Goal: Task Accomplishment & Management: Complete application form

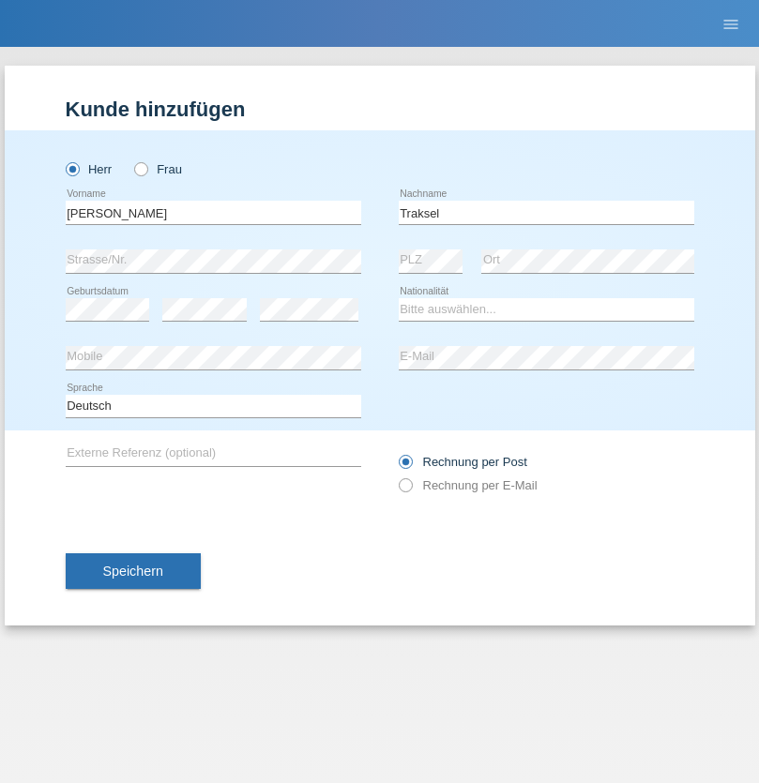
type input "Traksel"
select select "DE"
select select "C"
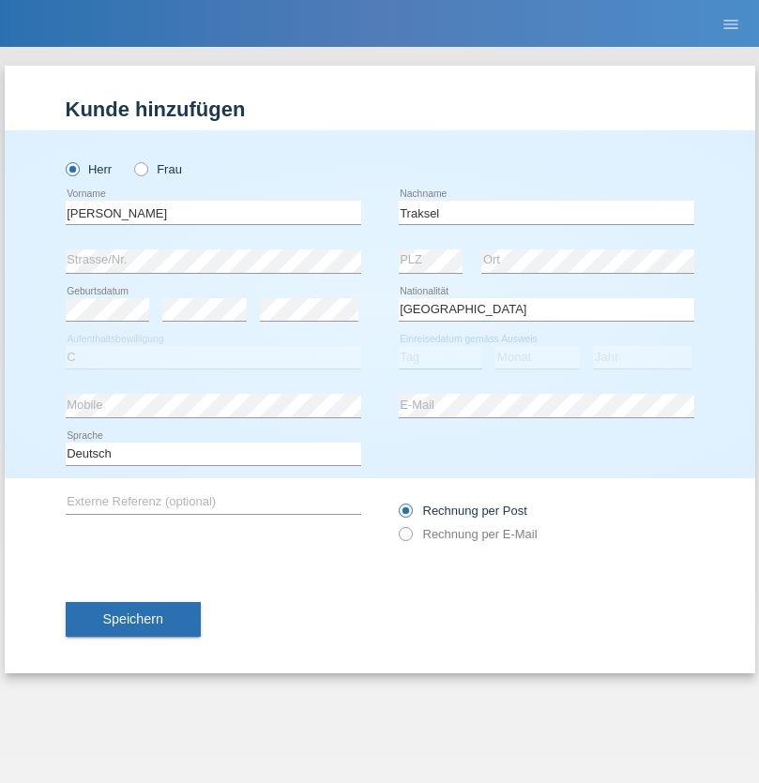
select select "01"
select select "07"
select select "2008"
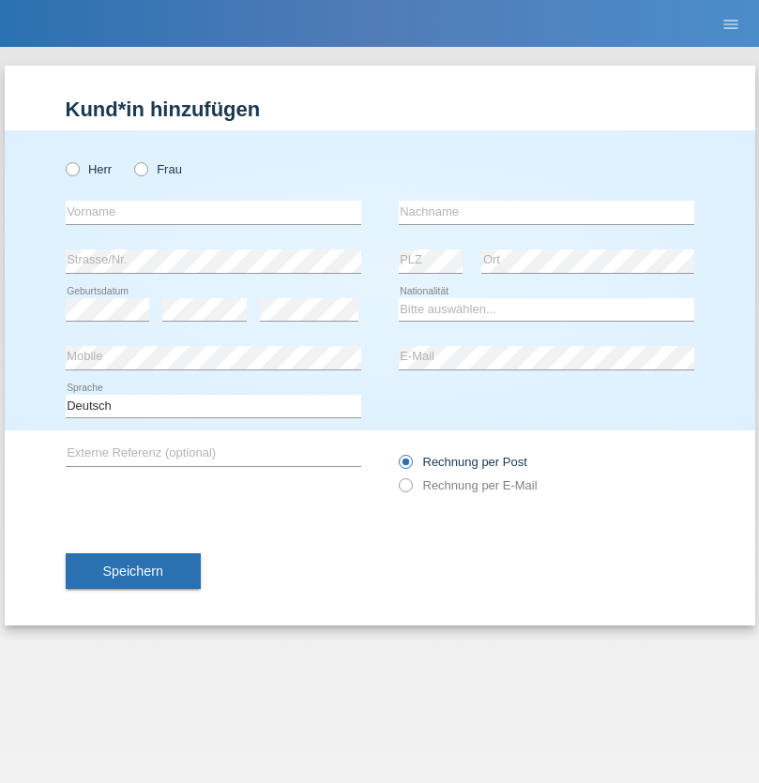
radio input "true"
click at [213, 212] on input "text" at bounding box center [213, 212] width 295 height 23
type input "Asia"
click at [546, 212] on input "text" at bounding box center [545, 212] width 295 height 23
type input "Riva"
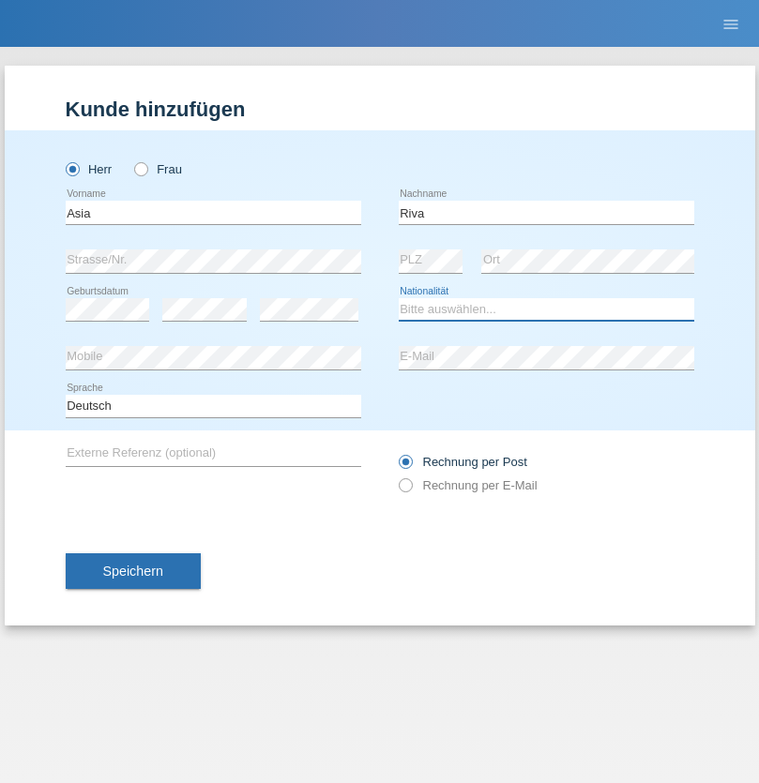
select select "IT"
select select "C"
select select "01"
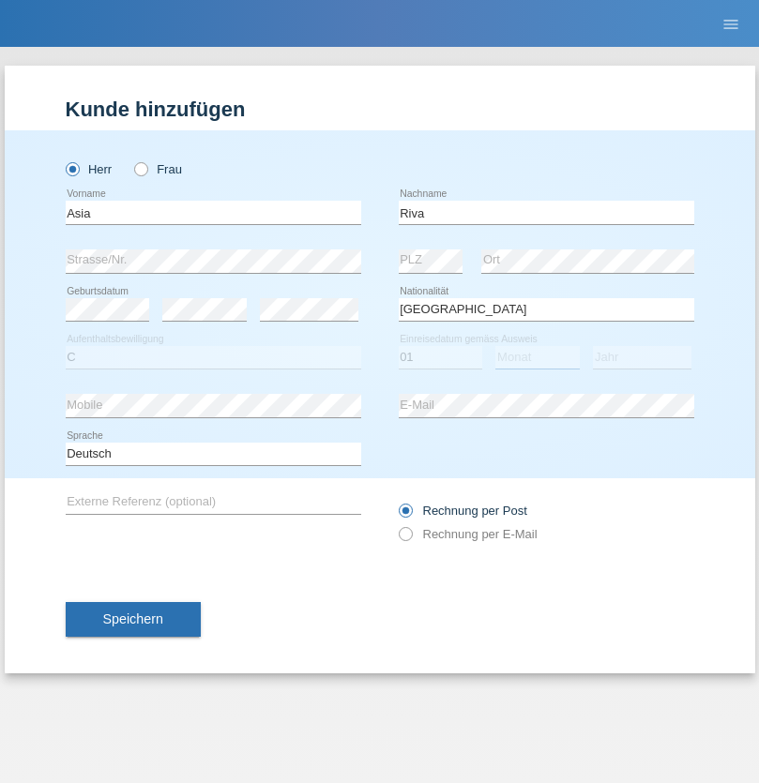
select select "06"
select select "2021"
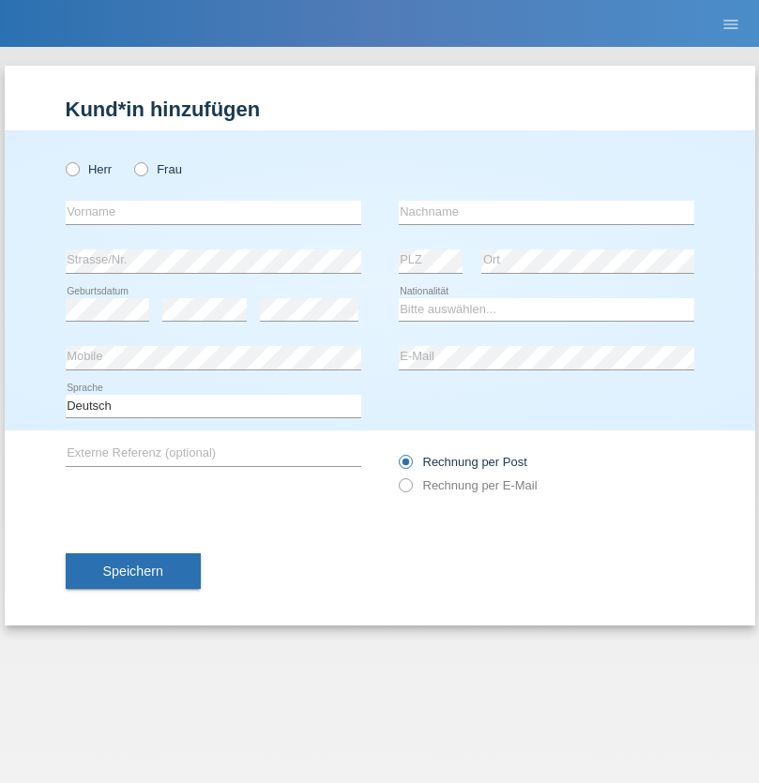
radio input "true"
click at [213, 212] on input "text" at bounding box center [213, 212] width 295 height 23
type input "Firas"
click at [546, 212] on input "text" at bounding box center [545, 212] width 295 height 23
type input "Khalil"
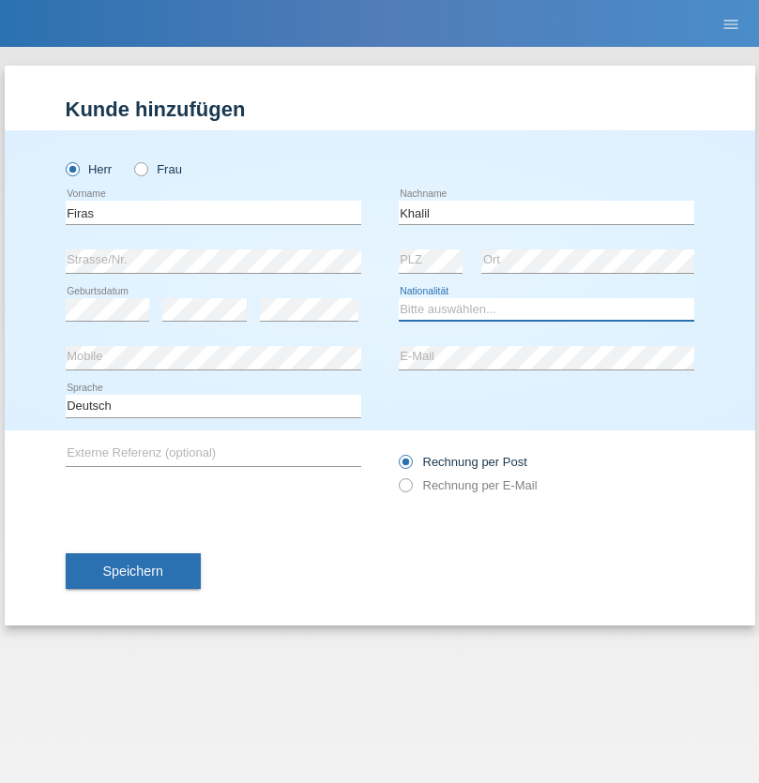
select select "IT"
select select "C"
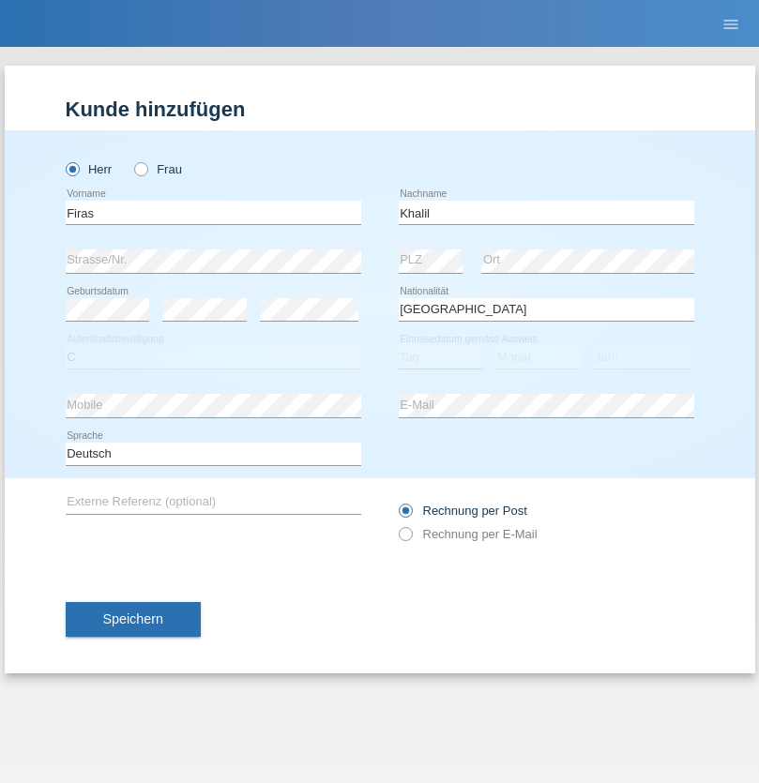
select select "01"
select select "03"
select select "2021"
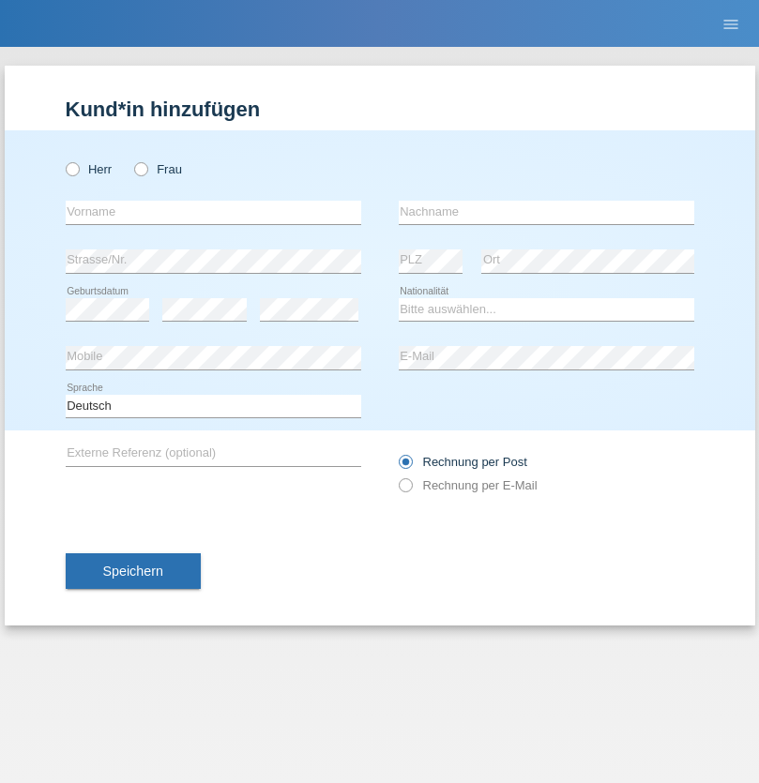
radio input "true"
click at [213, 212] on input "text" at bounding box center [213, 212] width 295 height 23
type input "Diego"
click at [546, 212] on input "text" at bounding box center [545, 212] width 295 height 23
type input "Patera"
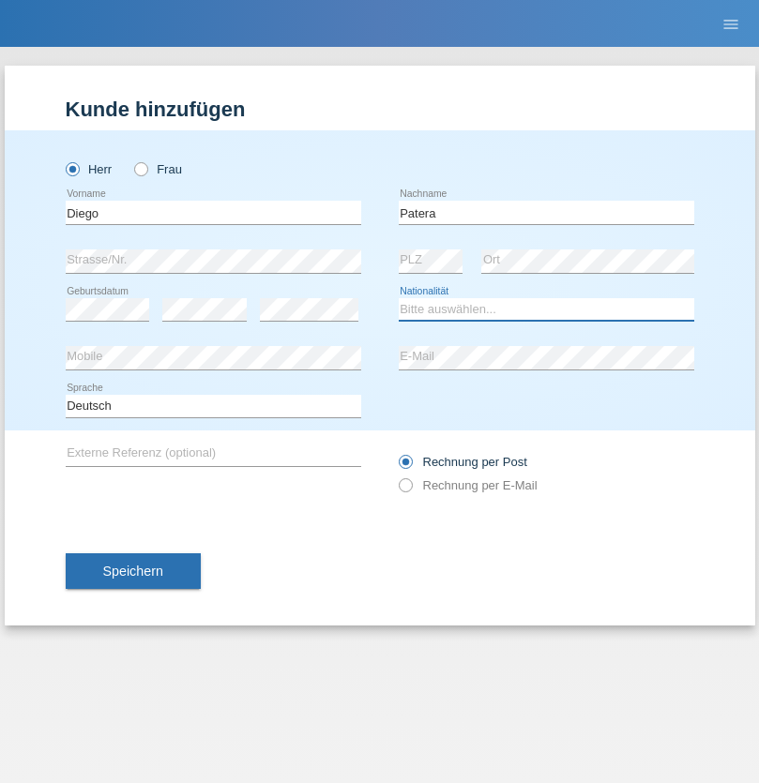
select select "CH"
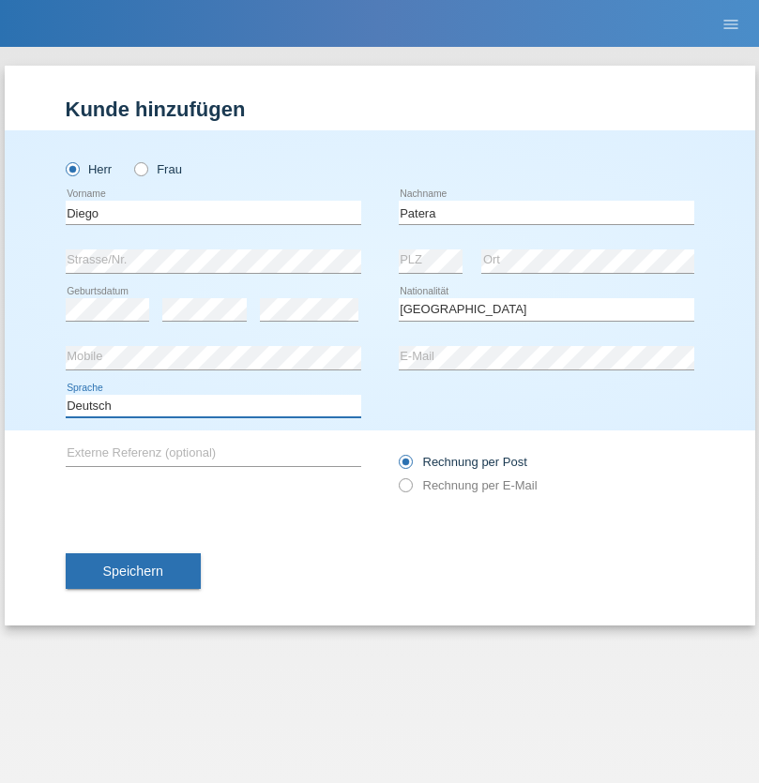
select select "en"
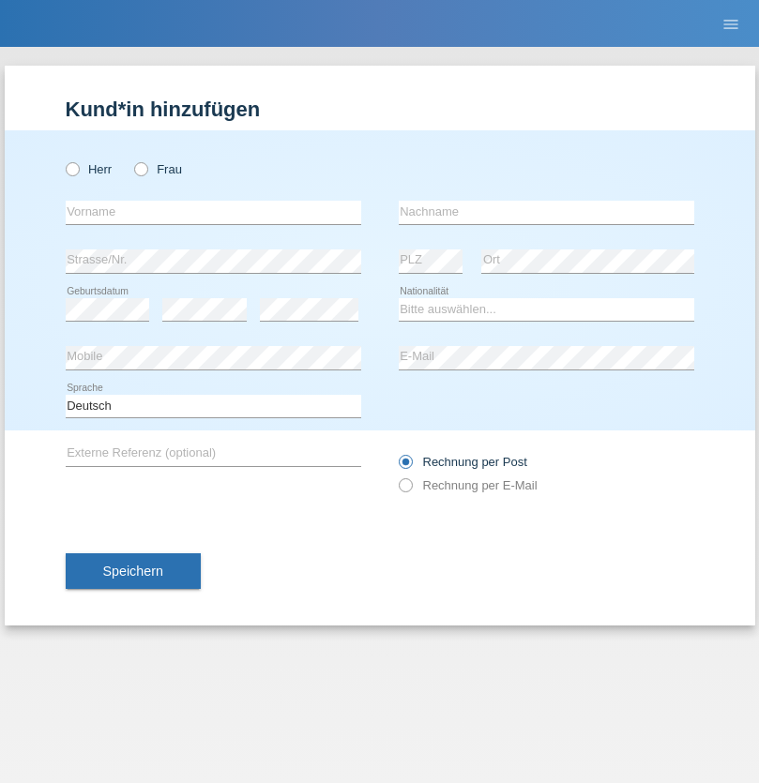
radio input "true"
click at [213, 212] on input "text" at bounding box center [213, 212] width 295 height 23
type input "Ketty"
click at [546, 212] on input "text" at bounding box center [545, 212] width 295 height 23
type input "Kalupnath"
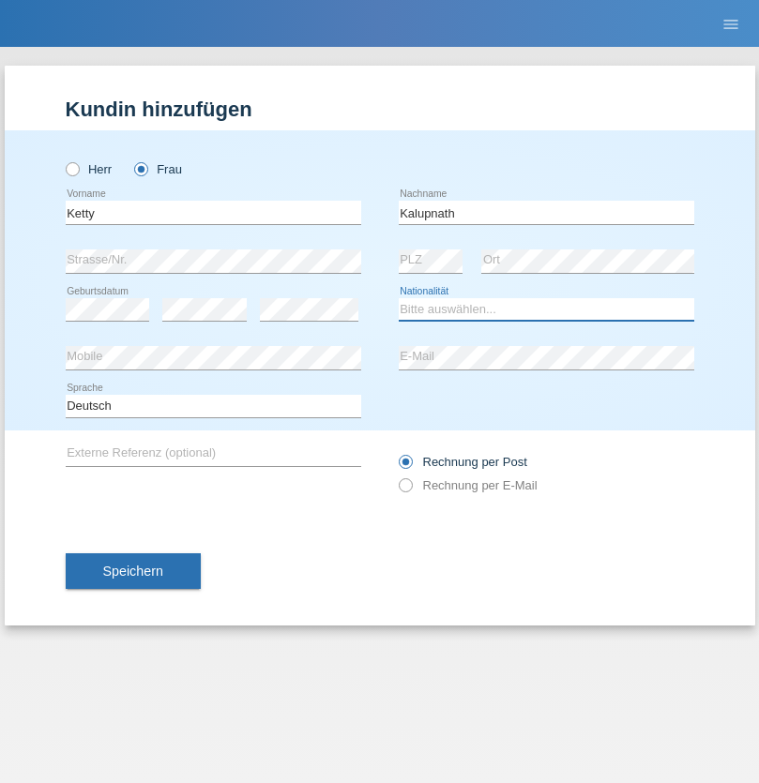
select select "CH"
radio input "true"
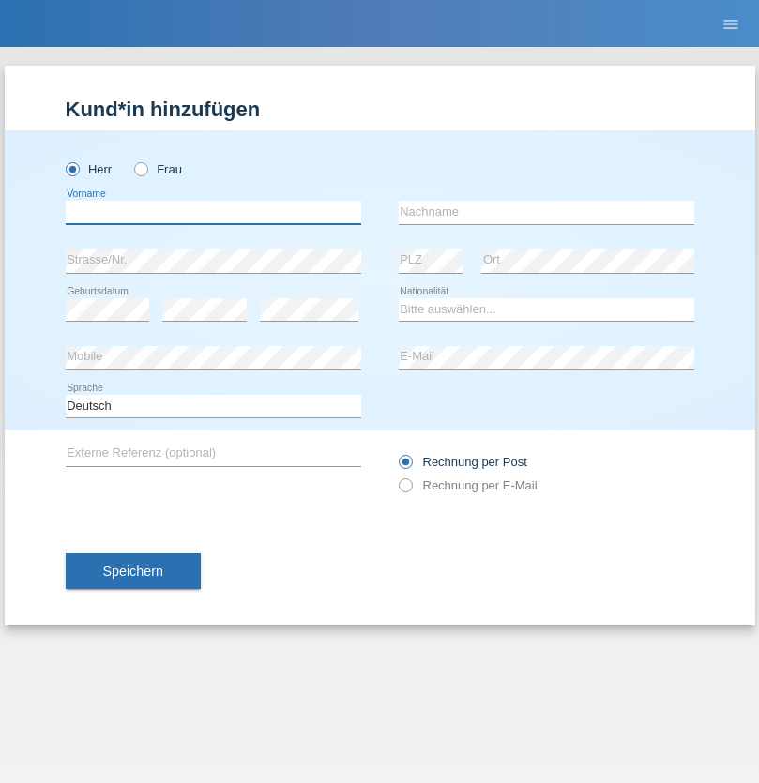
click at [213, 212] on input "text" at bounding box center [213, 212] width 295 height 23
type input "Franco"
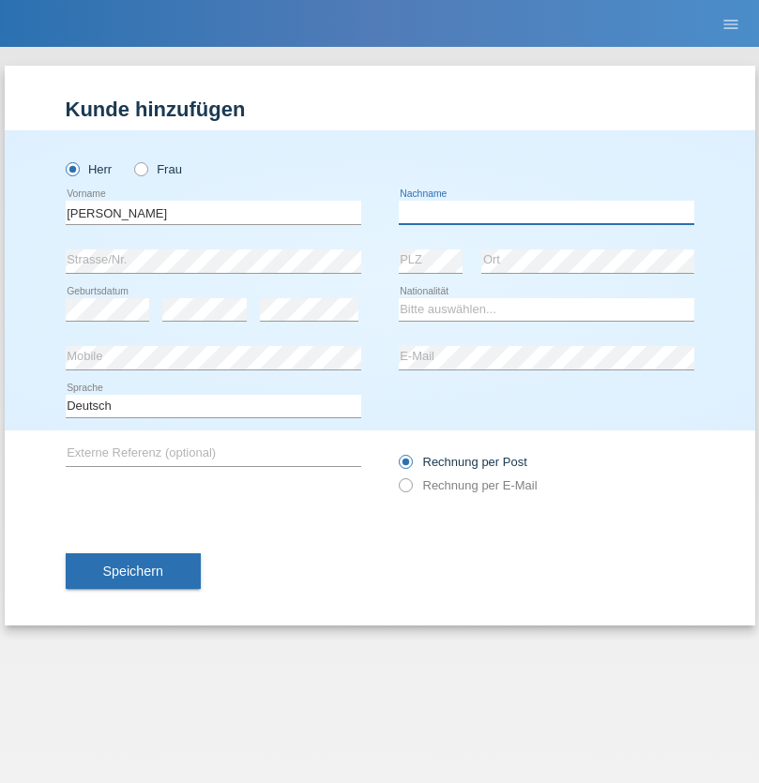
click at [546, 212] on input "text" at bounding box center [545, 212] width 295 height 23
type input "Mucha"
select select "CH"
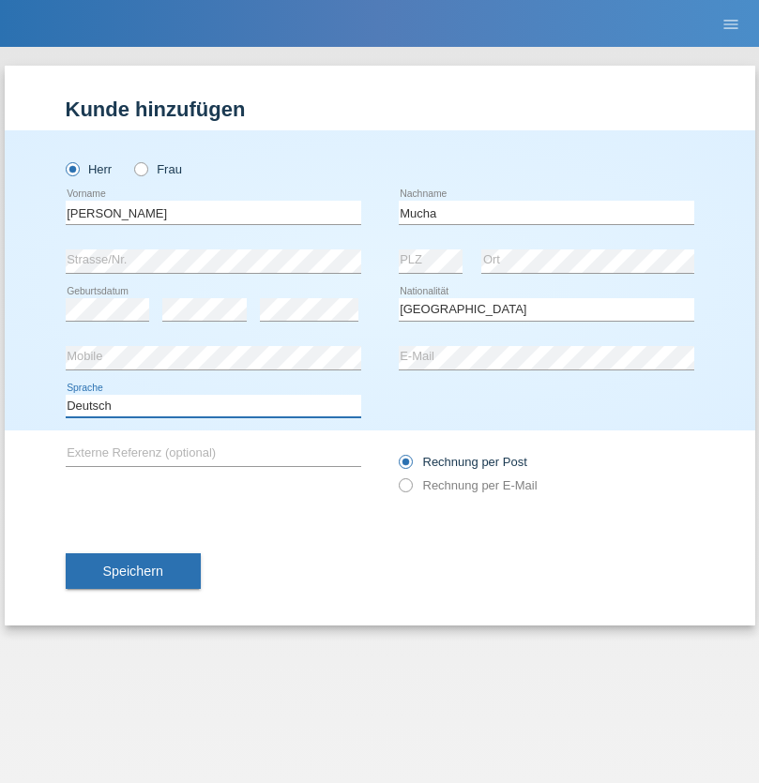
select select "en"
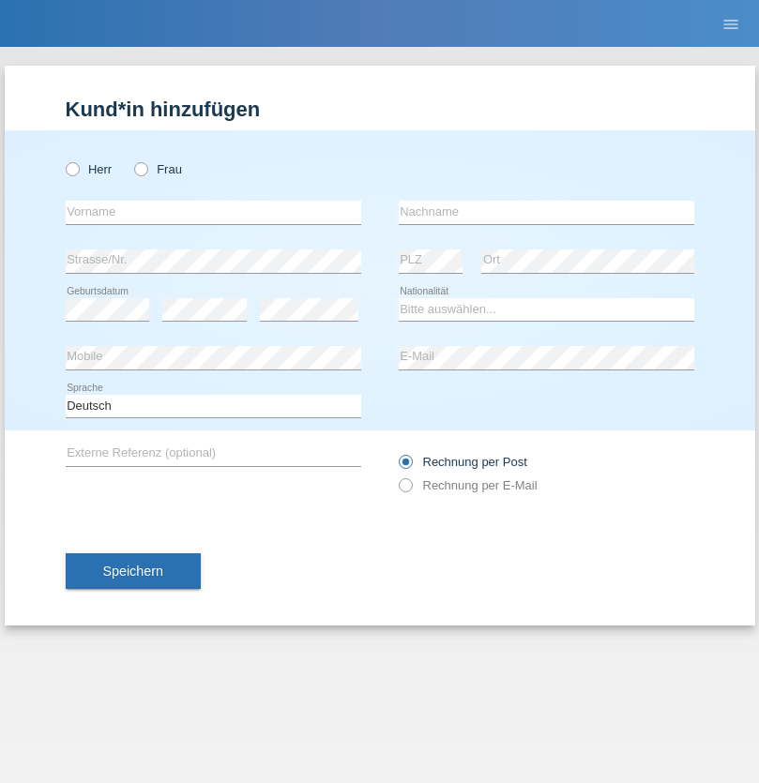
radio input "true"
click at [213, 212] on input "text" at bounding box center [213, 212] width 295 height 23
type input "Franziska"
click at [546, 212] on input "text" at bounding box center [545, 212] width 295 height 23
type input "Starke"
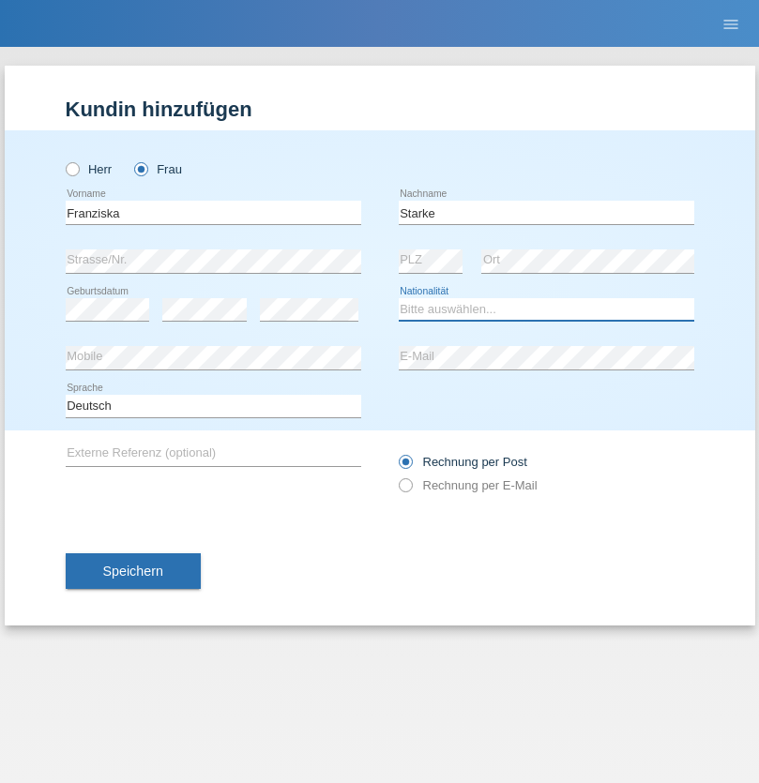
select select "DE"
select select "C"
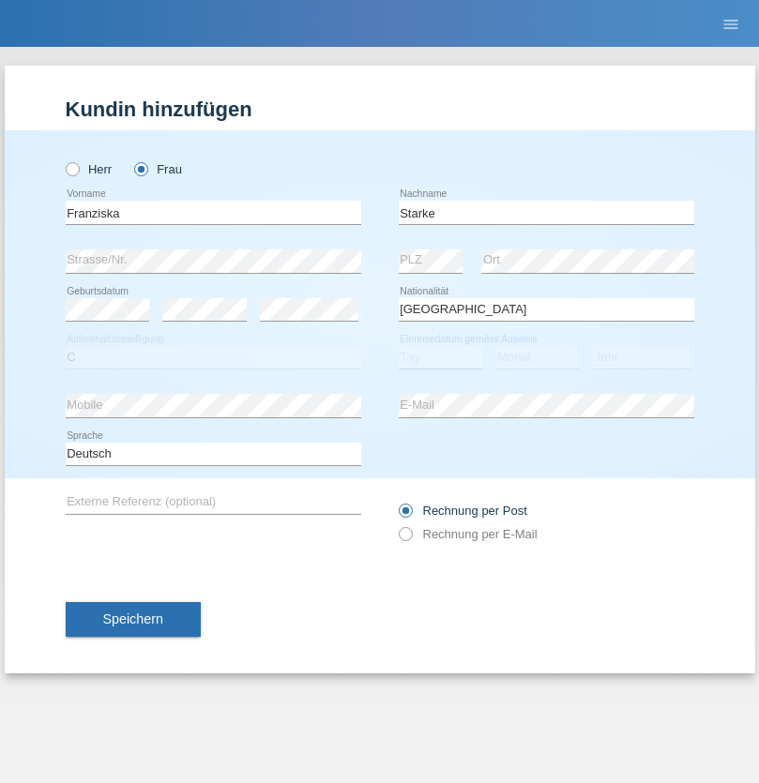
select select "01"
select select "03"
select select "1985"
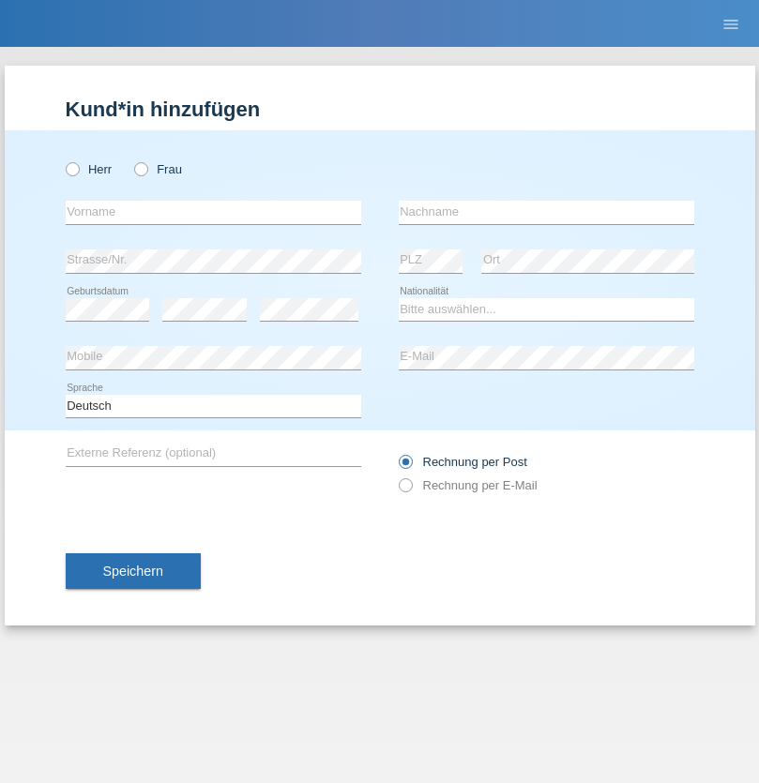
radio input "true"
click at [213, 212] on input "text" at bounding box center [213, 212] width 295 height 23
type input "[DEMOGRAPHIC_DATA]"
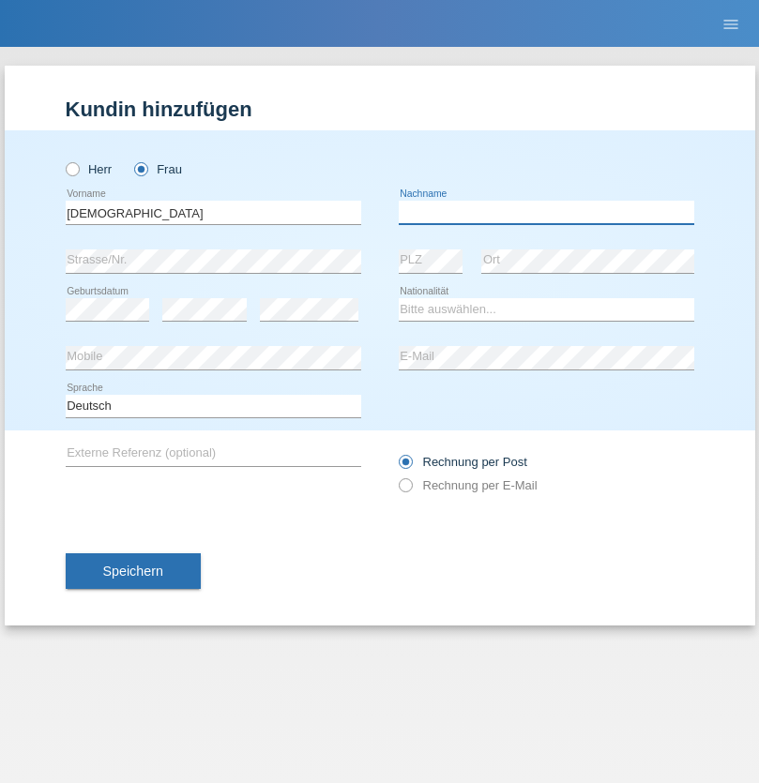
click at [546, 212] on input "text" at bounding box center [545, 212] width 295 height 23
type input "Cimbaljević"
select select "HR"
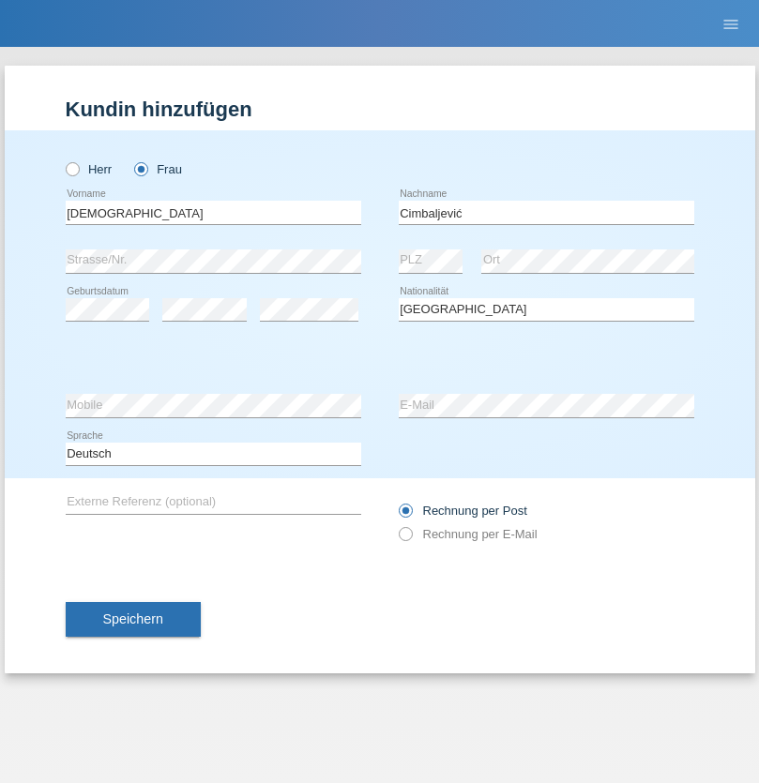
select select "C"
select select "13"
select select "08"
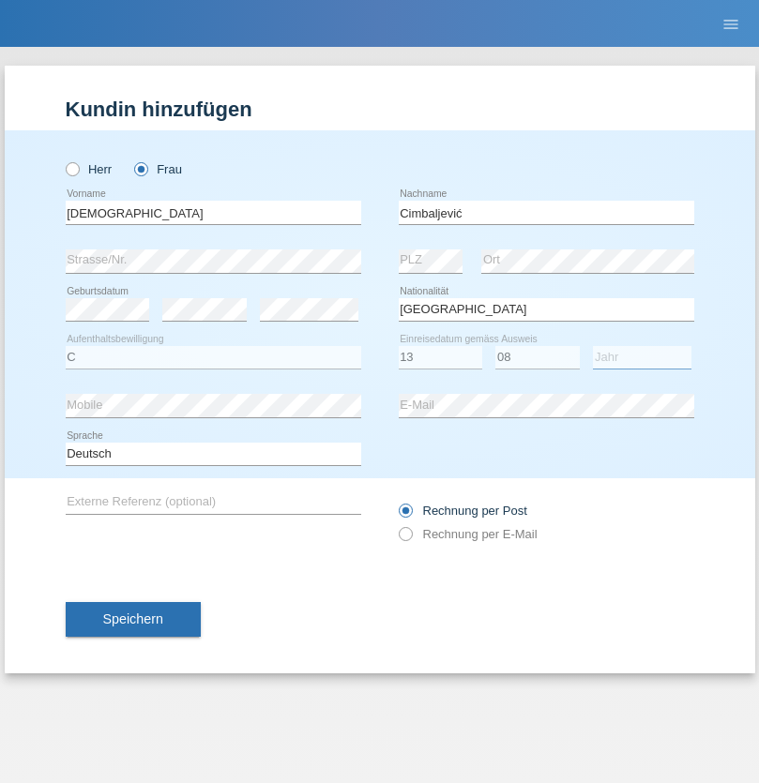
select select "2021"
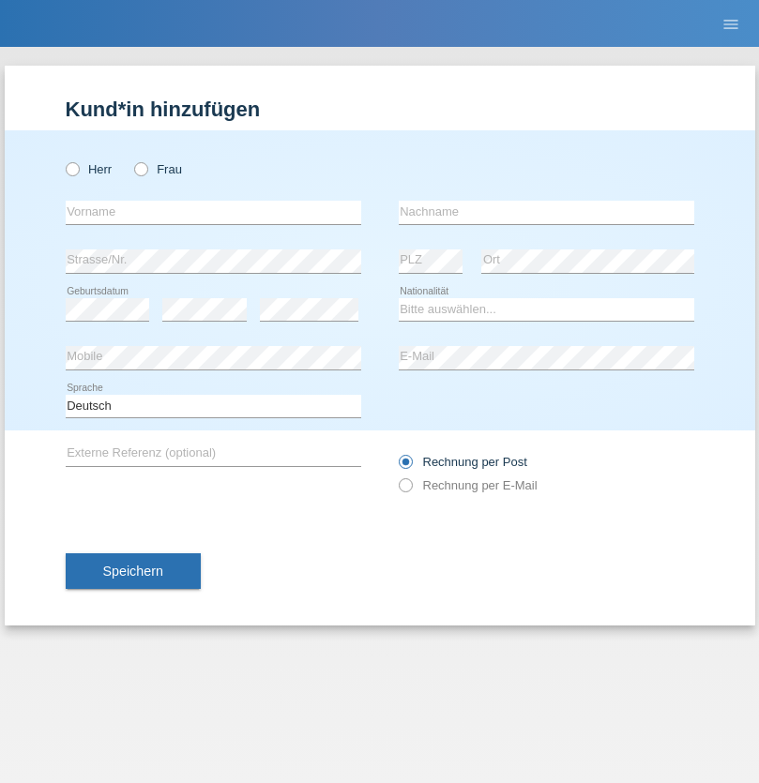
radio input "true"
click at [213, 212] on input "text" at bounding box center [213, 212] width 295 height 23
type input "Batsche"
click at [546, 212] on input "text" at bounding box center [545, 212] width 295 height 23
type input "Arifoska"
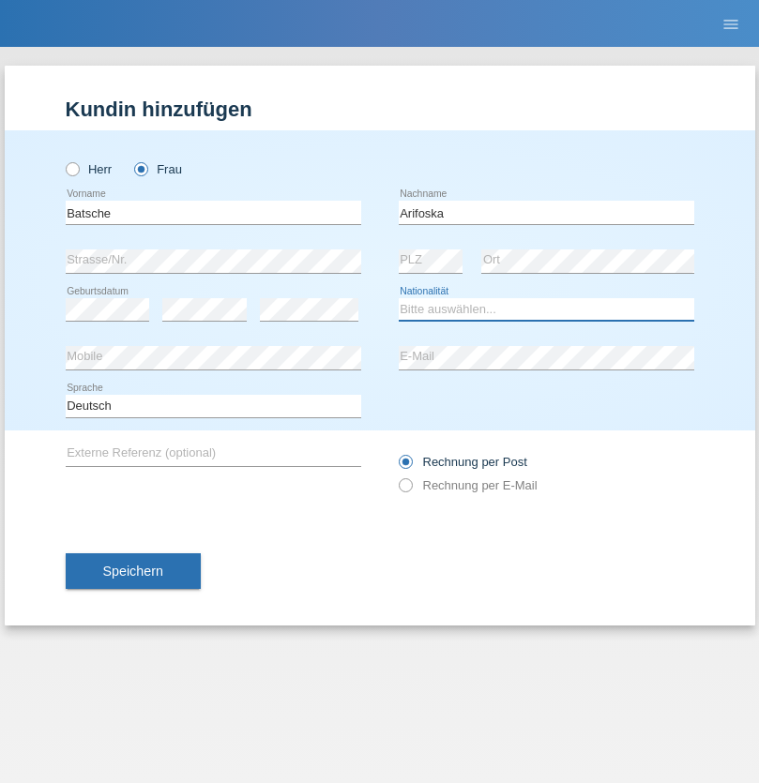
select select "CH"
radio input "true"
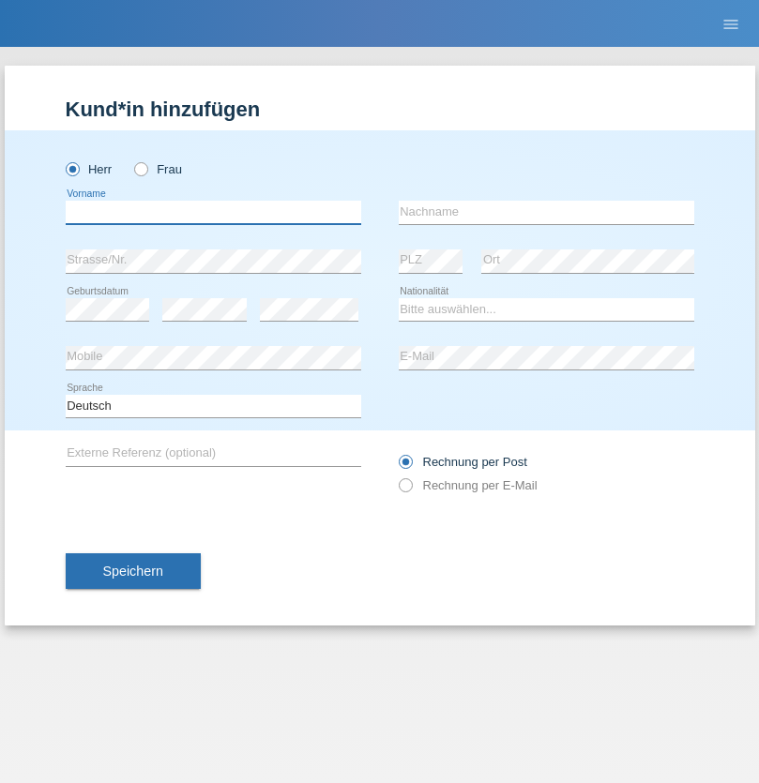
click at [213, 212] on input "text" at bounding box center [213, 212] width 295 height 23
type input "Emre"
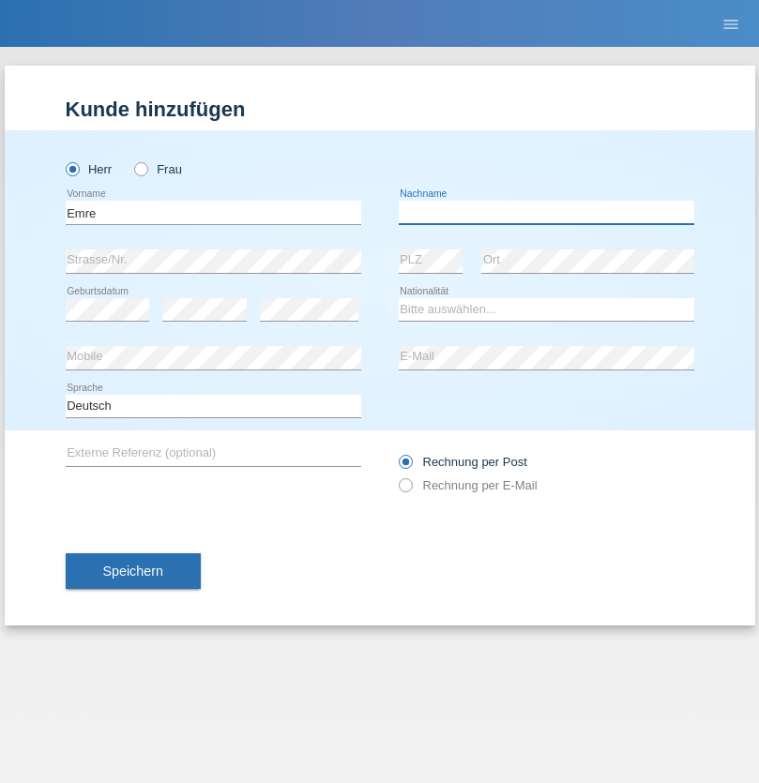
click at [546, 212] on input "text" at bounding box center [545, 212] width 295 height 23
type input "Uzun"
select select "CH"
